Goal: Task Accomplishment & Management: Complete application form

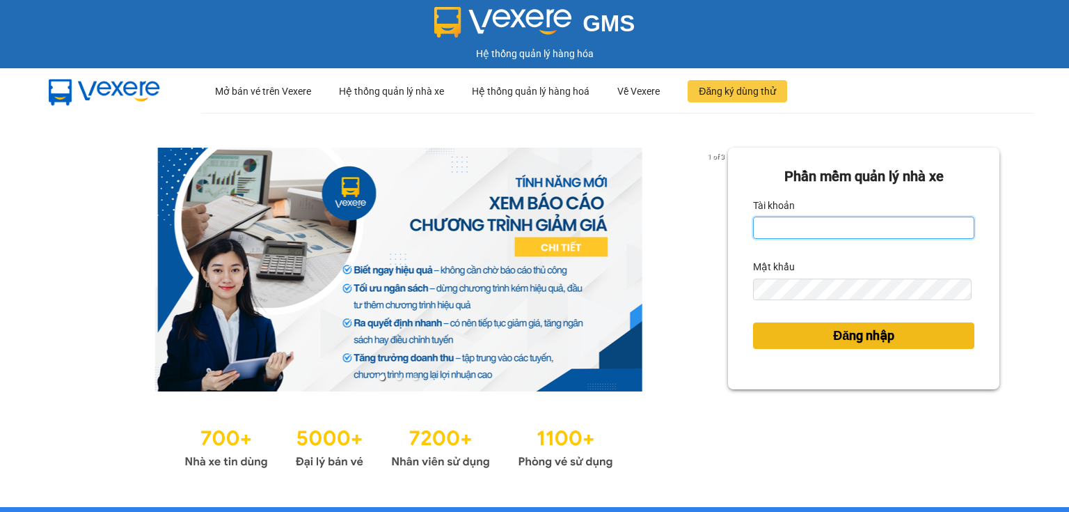
type input "ngoc.taithang"
click at [850, 342] on span "Đăng nhập" at bounding box center [863, 335] width 61 height 19
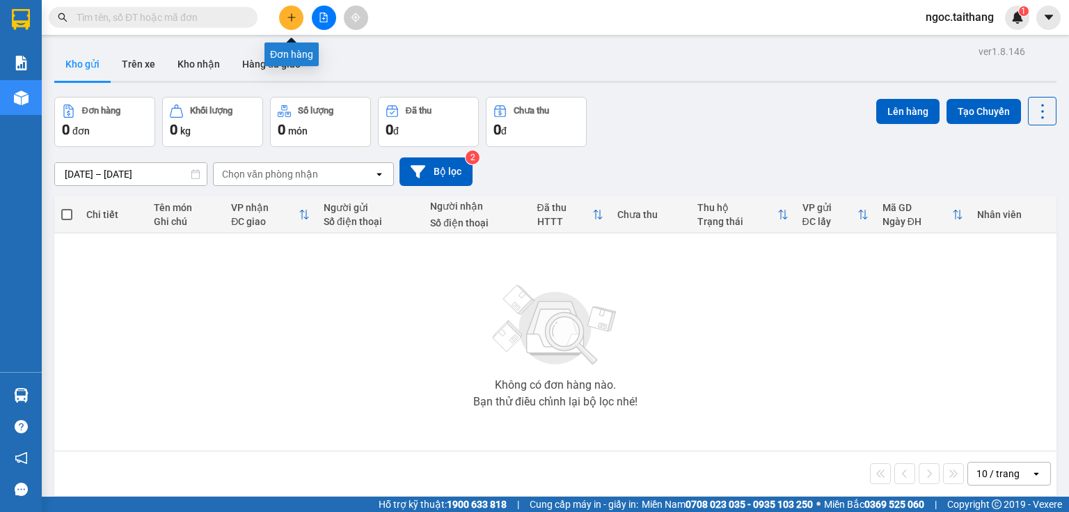
click at [295, 10] on button at bounding box center [291, 18] width 24 height 24
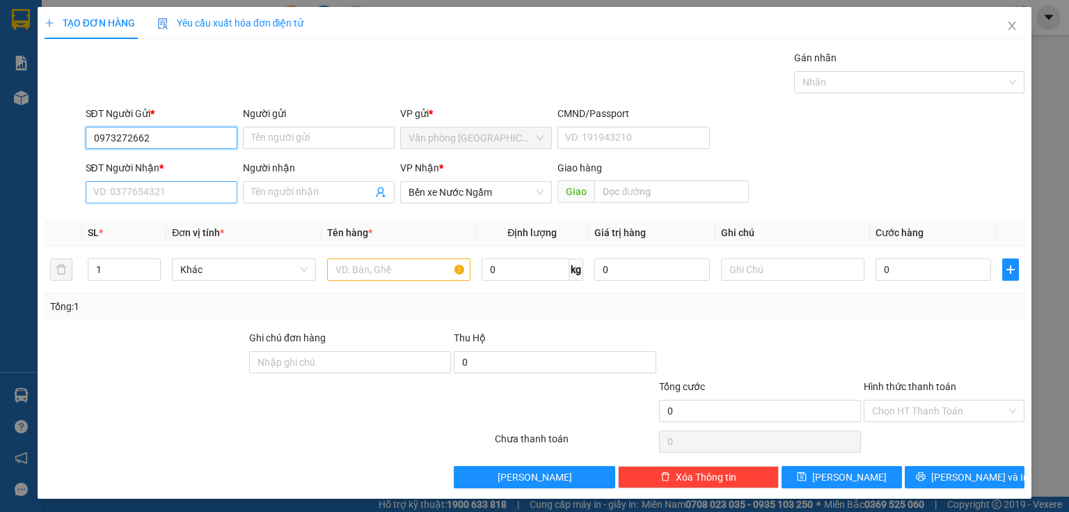
type input "0973272662"
click at [171, 189] on input "SĐT Người Nhận *" at bounding box center [162, 192] width 152 height 22
type input "0398856678"
click at [259, 192] on input "Người nhận" at bounding box center [311, 191] width 121 height 15
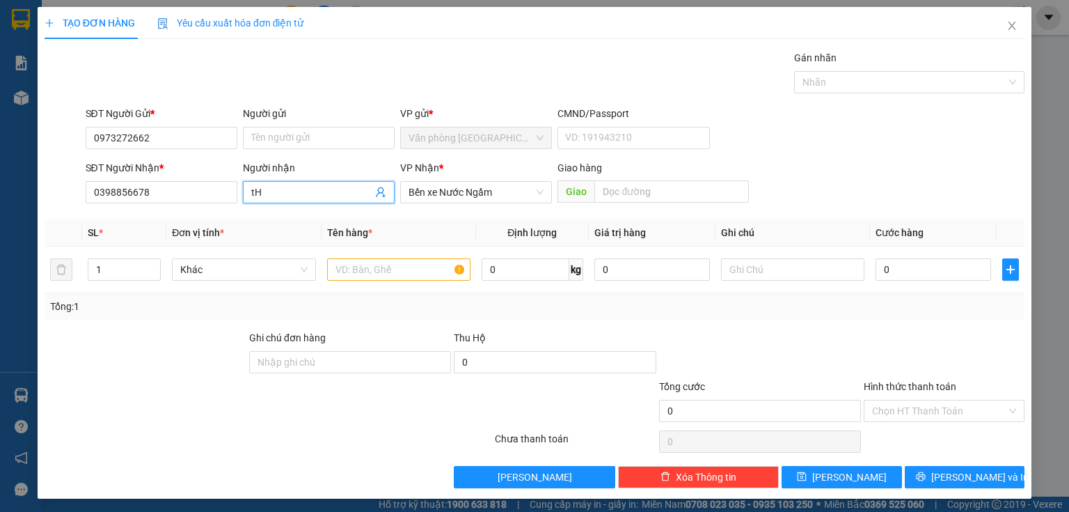
type input "t"
type input "Thùy"
click at [420, 273] on input "text" at bounding box center [398, 269] width 143 height 22
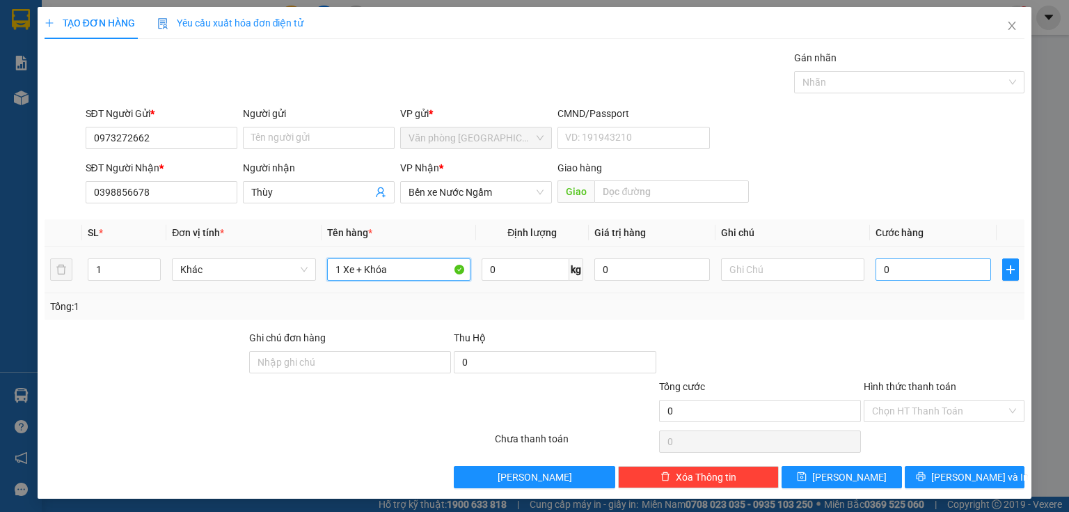
type input "1 Xe + Khóa"
click at [902, 269] on input "0" at bounding box center [934, 269] width 116 height 22
type input "1"
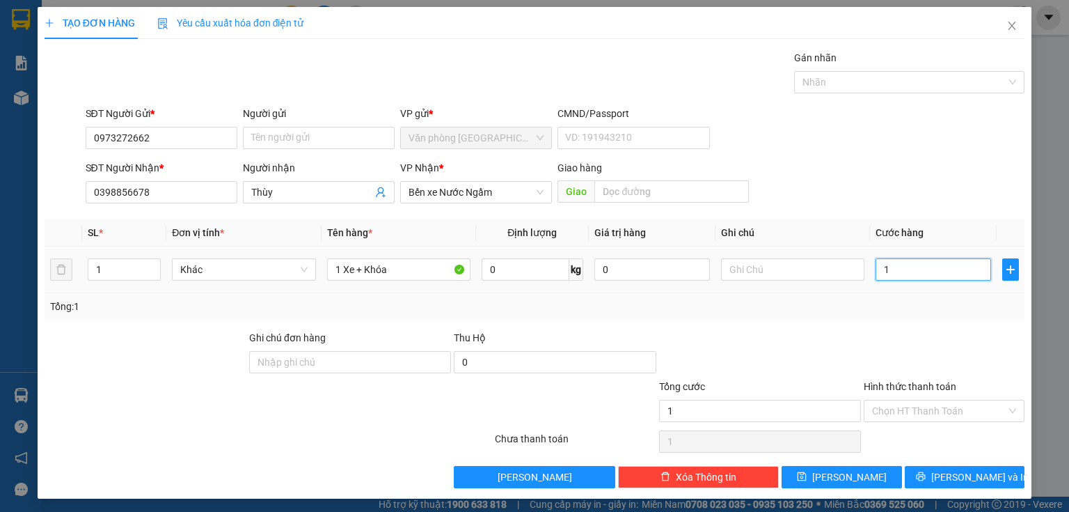
type input "11"
type input "110"
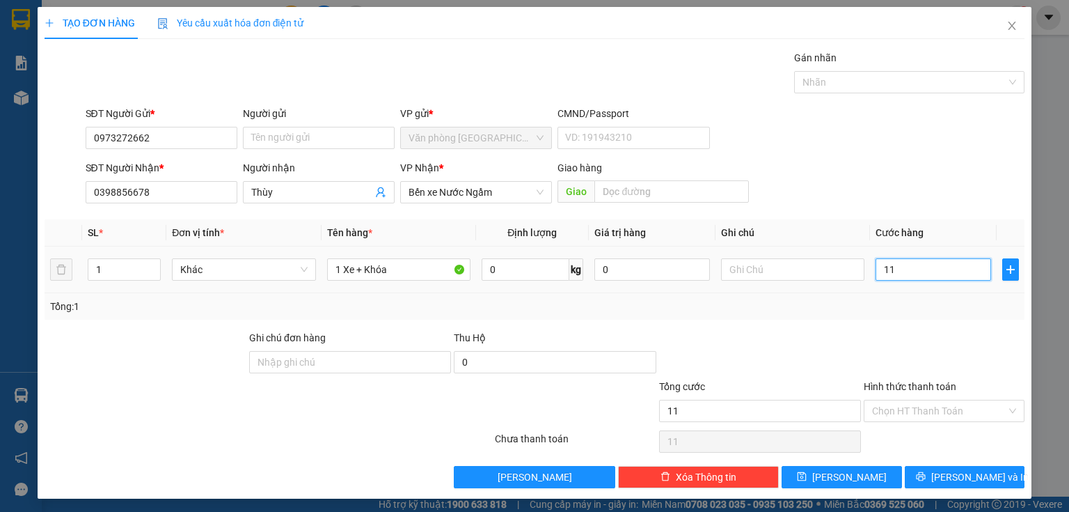
type input "110"
type input "1.100"
type input "1.100.000"
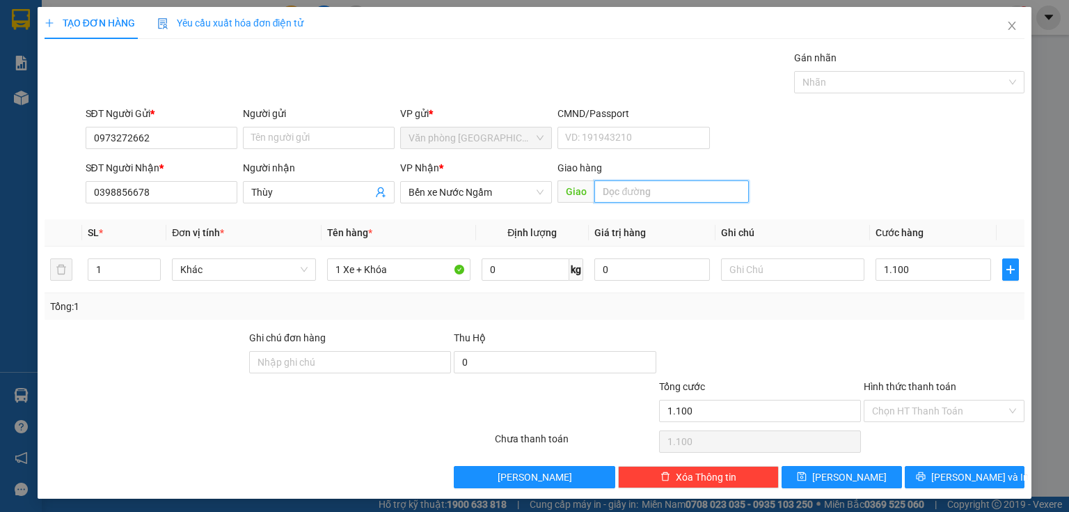
type input "1.100.000"
click at [705, 195] on input "text" at bounding box center [671, 191] width 155 height 22
type input "Phủ Lý"
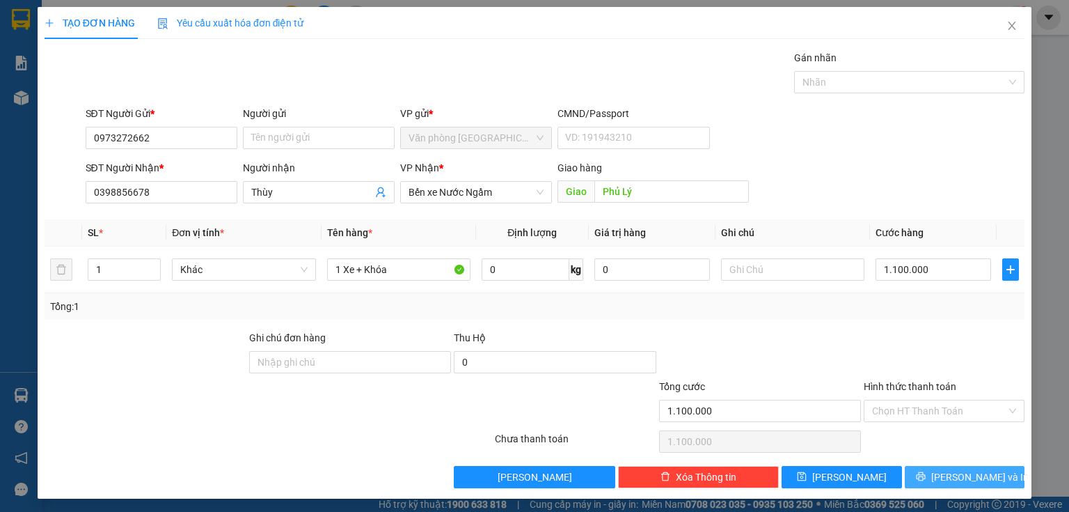
click at [955, 469] on span "[PERSON_NAME] và In" at bounding box center [979, 476] width 97 height 15
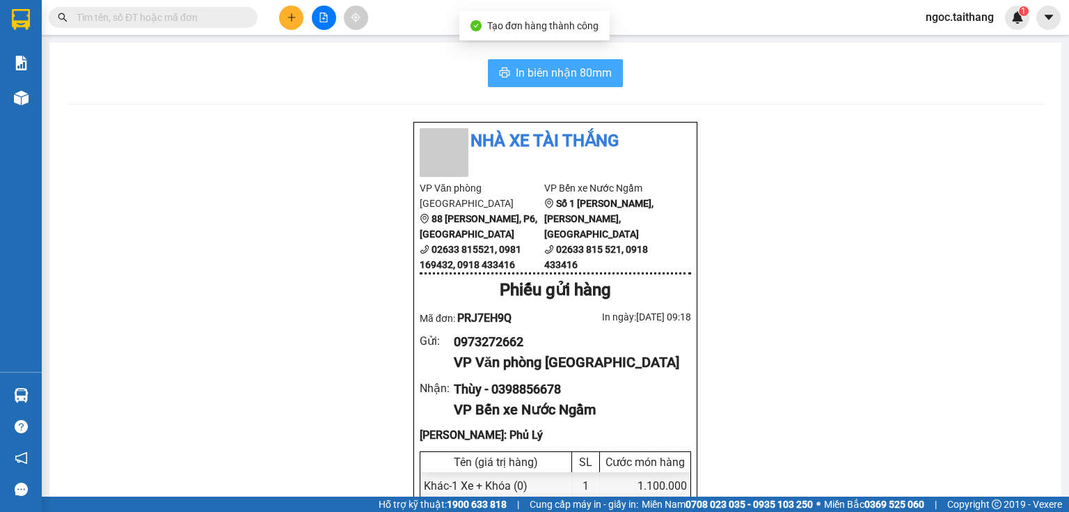
click at [529, 72] on span "In biên nhận 80mm" at bounding box center [564, 72] width 96 height 17
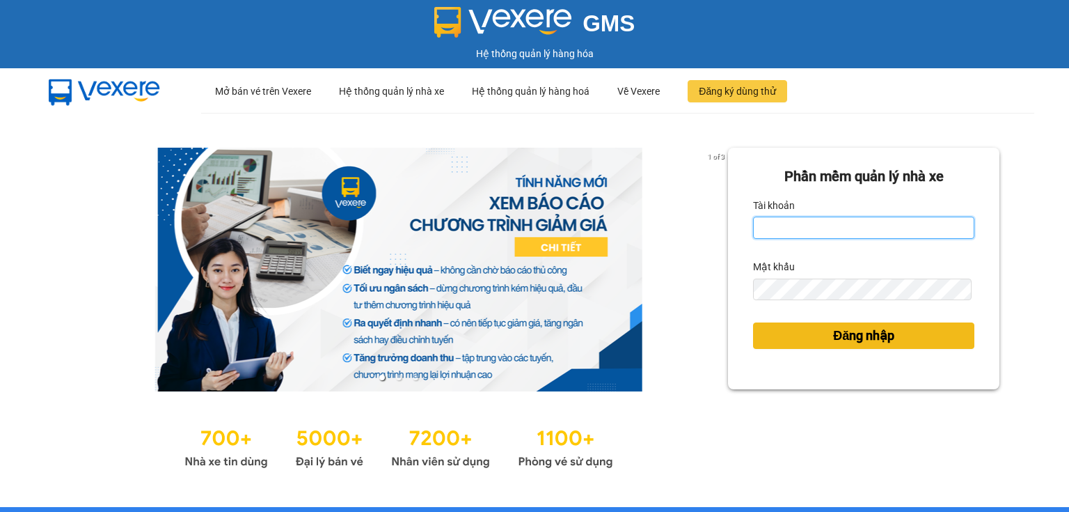
type input "ngoc.taithang"
click at [875, 342] on span "Đăng nhập" at bounding box center [863, 335] width 61 height 19
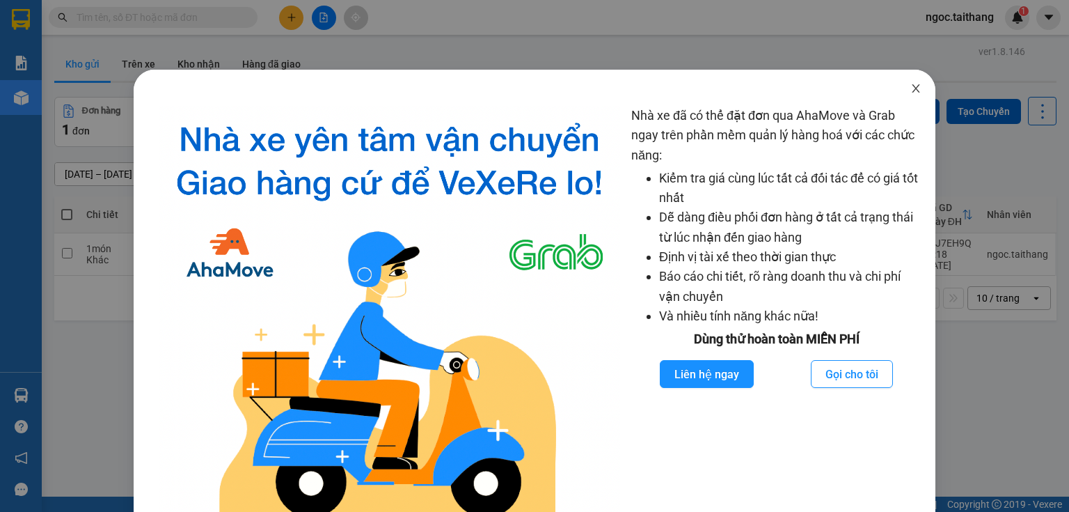
click at [912, 88] on icon "close" at bounding box center [916, 88] width 8 height 8
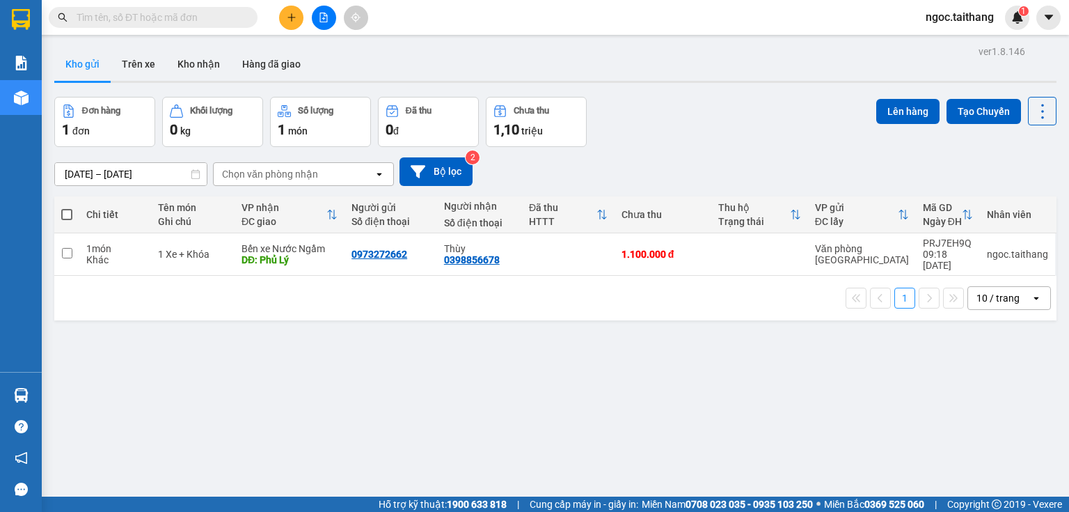
click at [298, 19] on button at bounding box center [291, 18] width 24 height 24
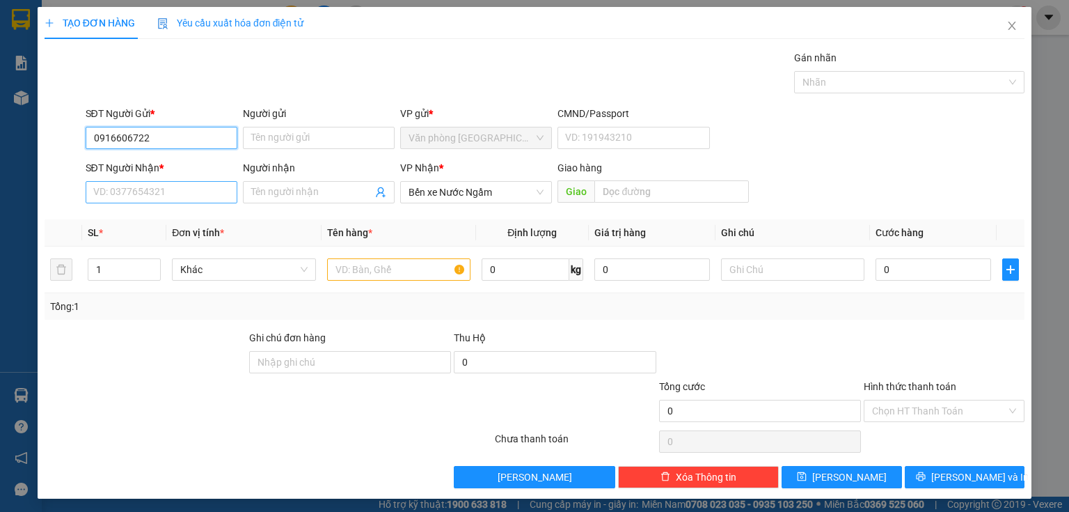
type input "0916606722"
click at [188, 193] on input "SĐT Người Nhận *" at bounding box center [162, 192] width 152 height 22
type input "0913586546"
click at [382, 269] on input "text" at bounding box center [398, 269] width 143 height 22
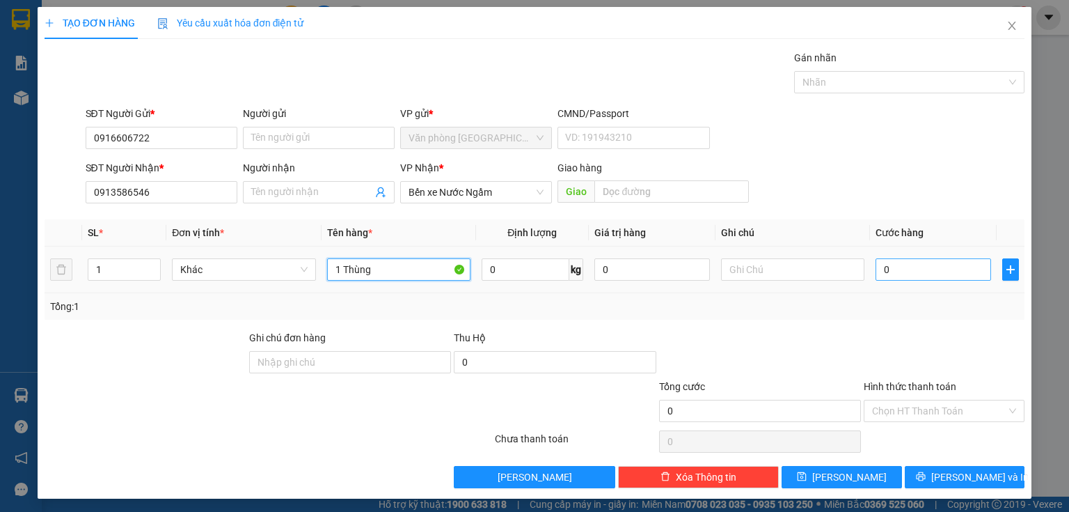
type input "1 Thùng"
click at [935, 276] on input "0" at bounding box center [934, 269] width 116 height 22
type input "1"
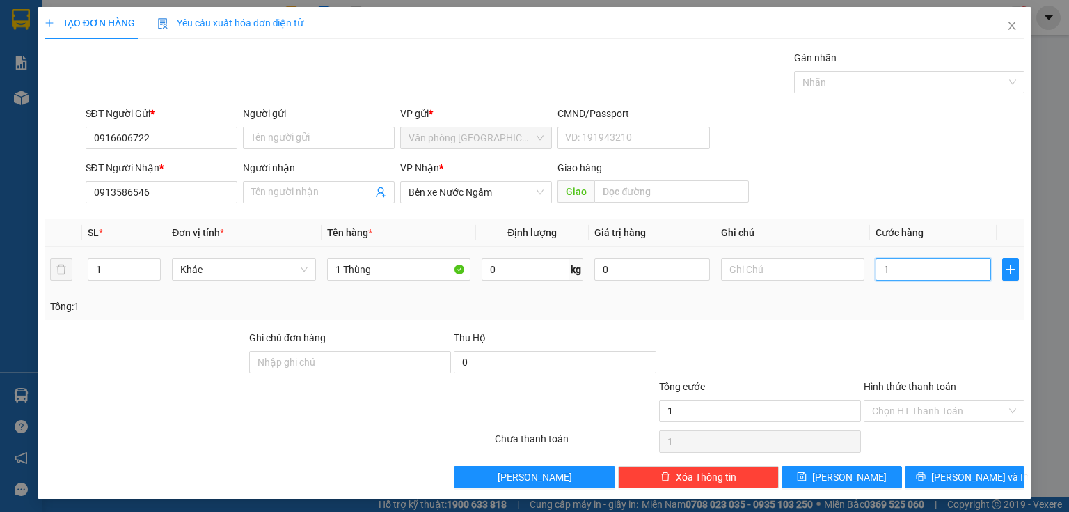
type input "10"
type input "100"
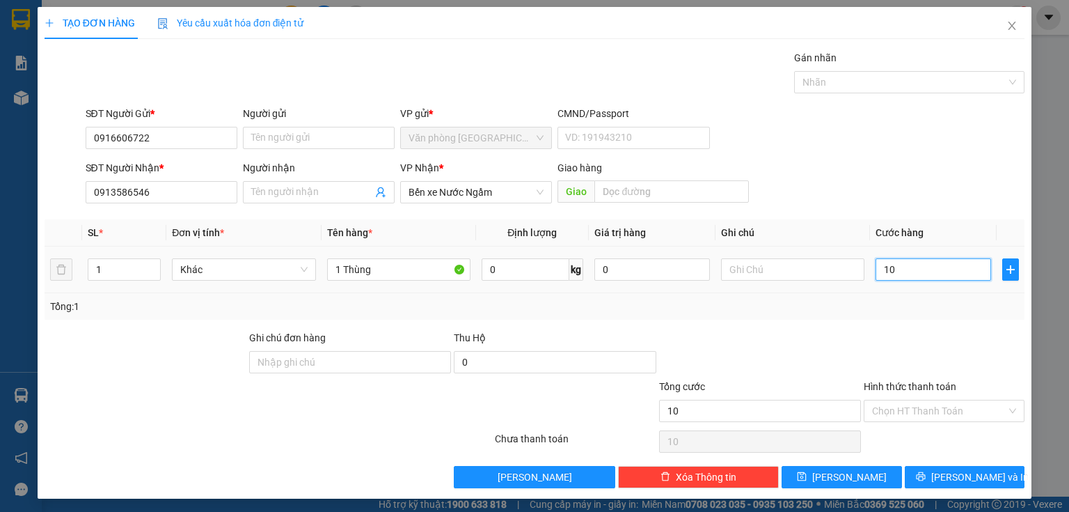
type input "100"
type input "100.000"
click at [972, 410] on input "Hình thức thanh toán" at bounding box center [939, 410] width 134 height 21
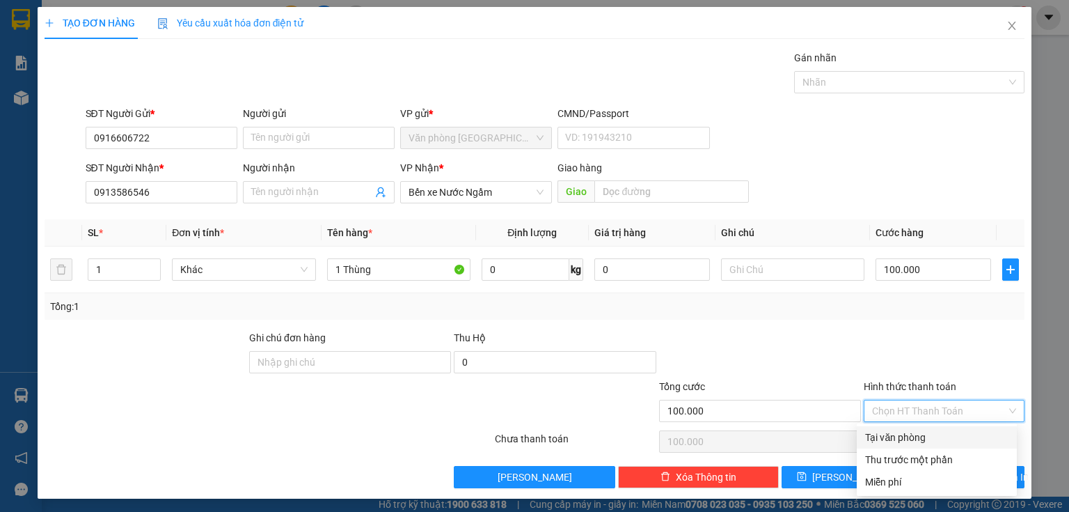
click at [950, 437] on div "Tại văn phòng" at bounding box center [936, 436] width 143 height 15
type input "0"
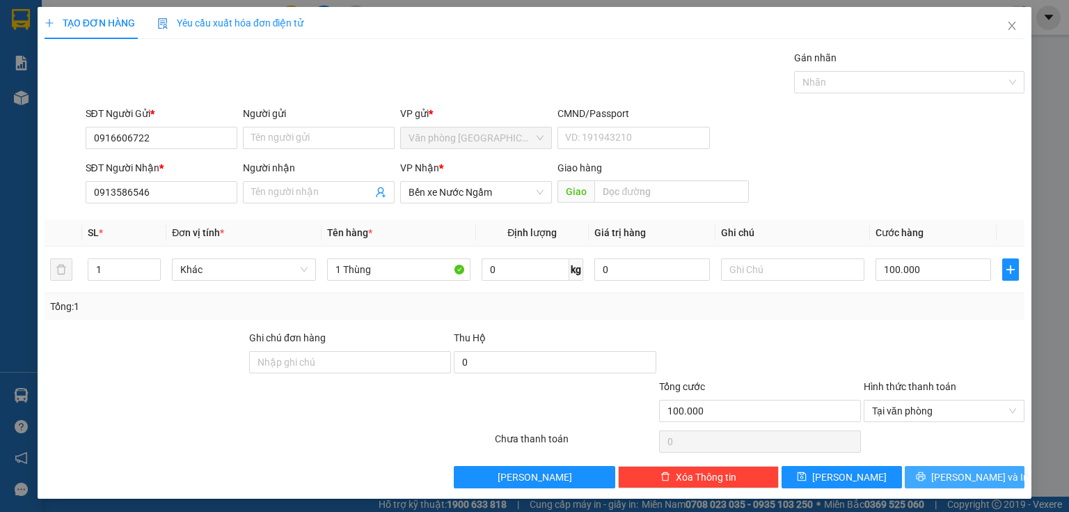
click at [917, 473] on button "[PERSON_NAME] và In" at bounding box center [965, 477] width 120 height 22
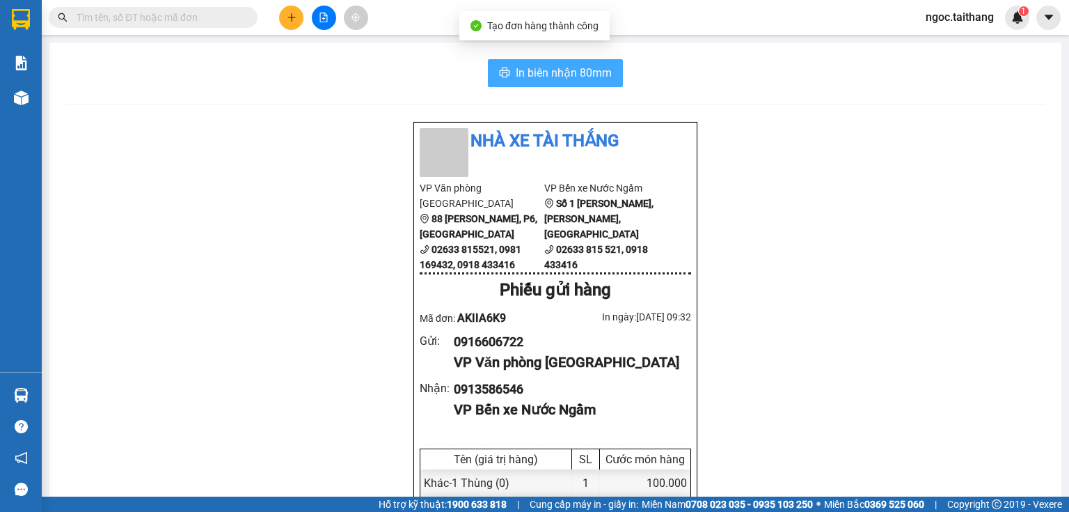
click at [553, 66] on span "In biên nhận 80mm" at bounding box center [564, 72] width 96 height 17
